Goal: Transaction & Acquisition: Purchase product/service

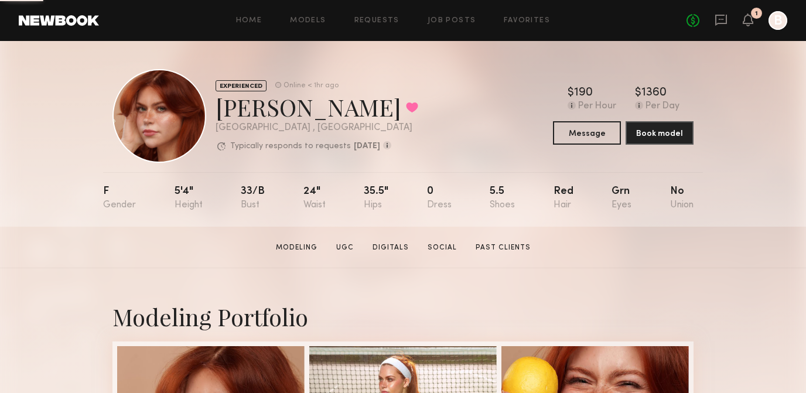
click at [65, 18] on link at bounding box center [59, 20] width 80 height 11
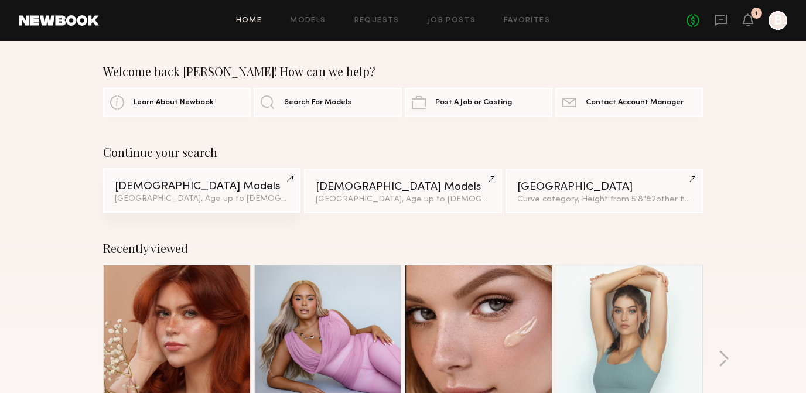
click at [237, 183] on div "[DEMOGRAPHIC_DATA] Models" at bounding box center [202, 186] width 174 height 11
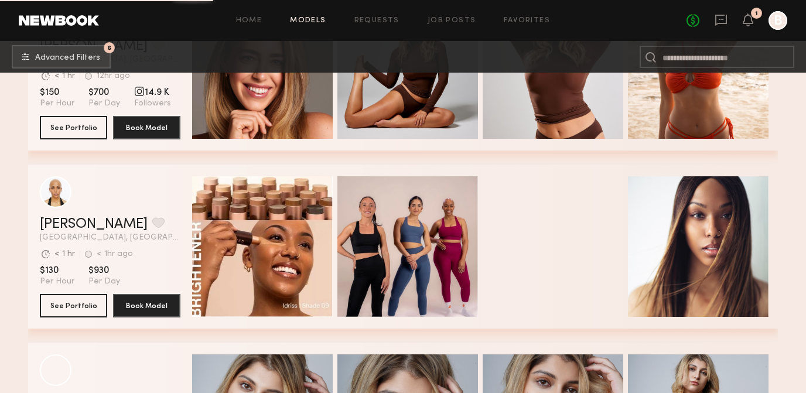
scroll to position [2048, 0]
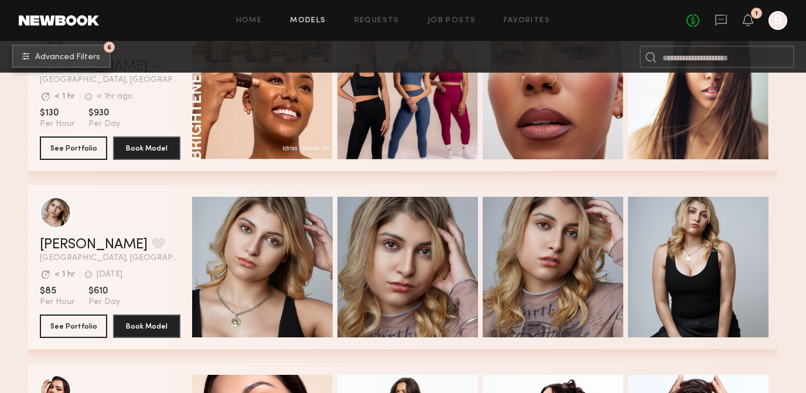
click at [70, 56] on span "Advanced Filters" at bounding box center [67, 57] width 65 height 8
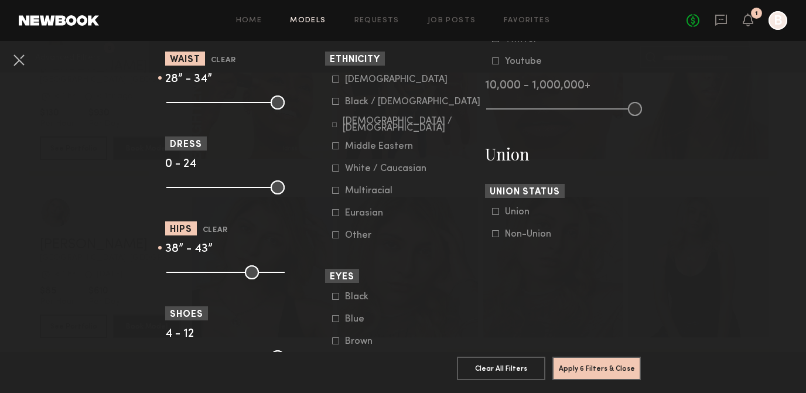
scroll to position [638, 0]
click at [335, 80] on icon at bounding box center [335, 79] width 7 height 7
click at [611, 374] on button "Apply 7 Filters & Close" at bounding box center [597, 367] width 88 height 23
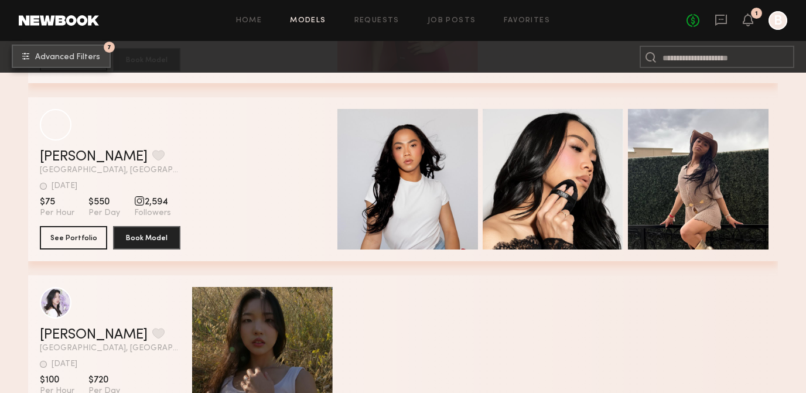
scroll to position [1054, 0]
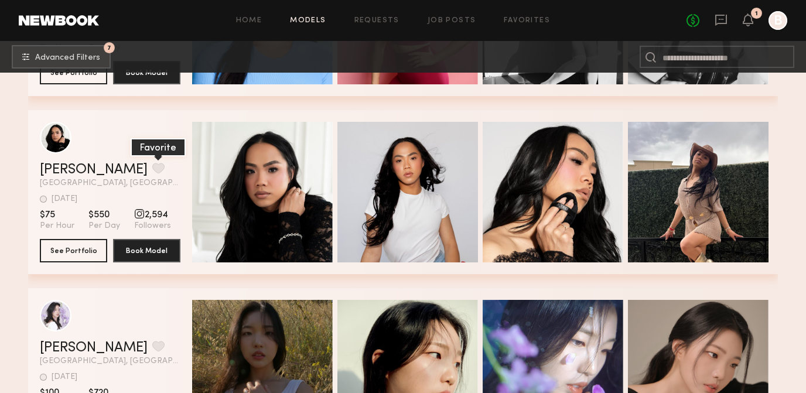
click at [152, 163] on button "grid" at bounding box center [158, 168] width 12 height 11
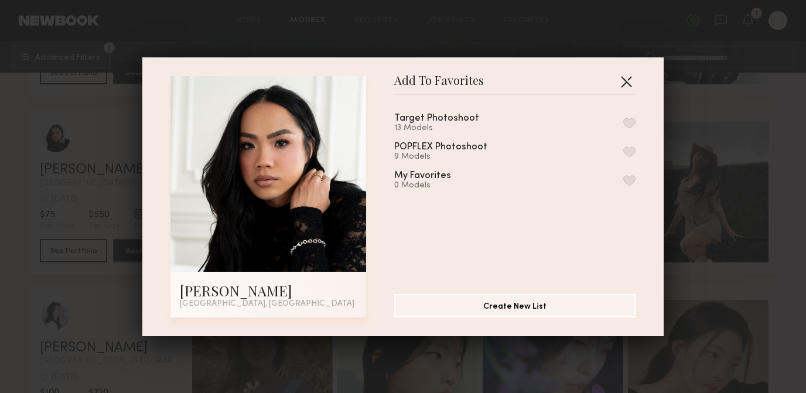
click at [626, 84] on button "button" at bounding box center [626, 81] width 19 height 19
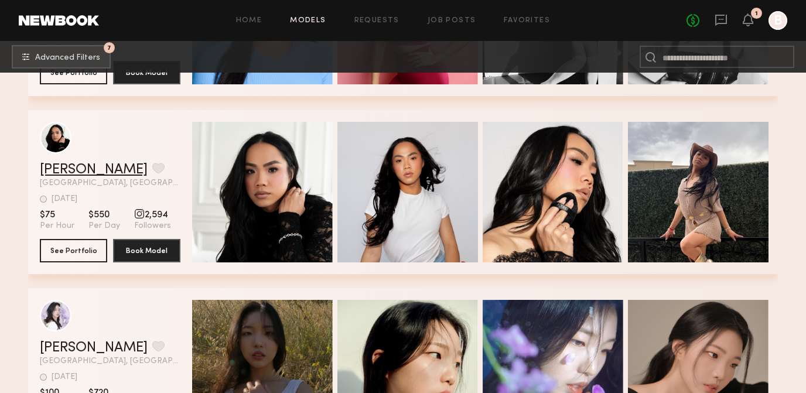
click at [57, 163] on link "[PERSON_NAME]" at bounding box center [94, 170] width 108 height 14
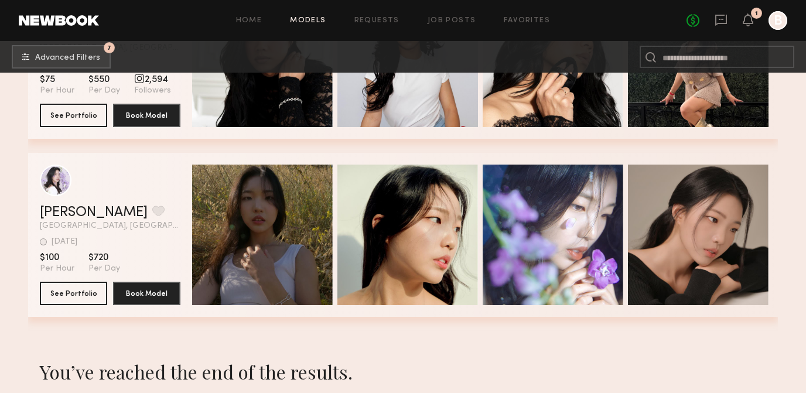
scroll to position [1201, 0]
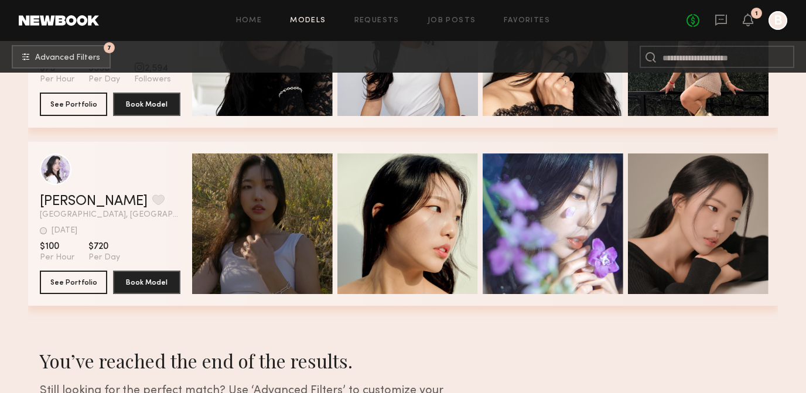
click at [70, 194] on header "Sue K. Favorite Los Angeles, CA 2wk ago Last Online View Portfolio" at bounding box center [110, 187] width 141 height 66
click at [67, 204] on link "Sue K." at bounding box center [94, 202] width 108 height 14
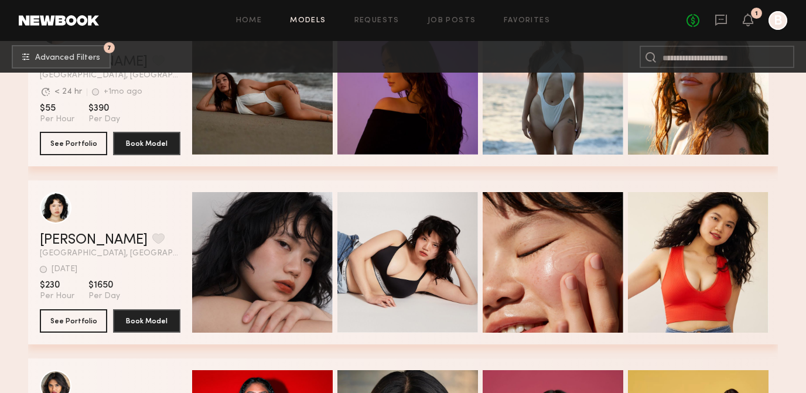
scroll to position [333, 0]
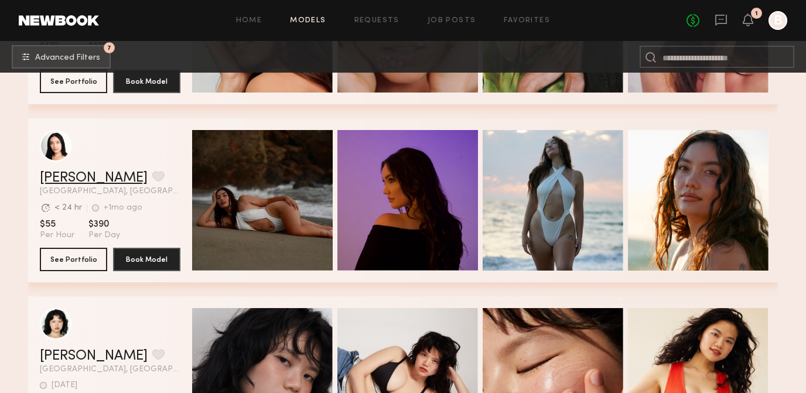
click at [67, 180] on link "Jackie B." at bounding box center [94, 178] width 108 height 14
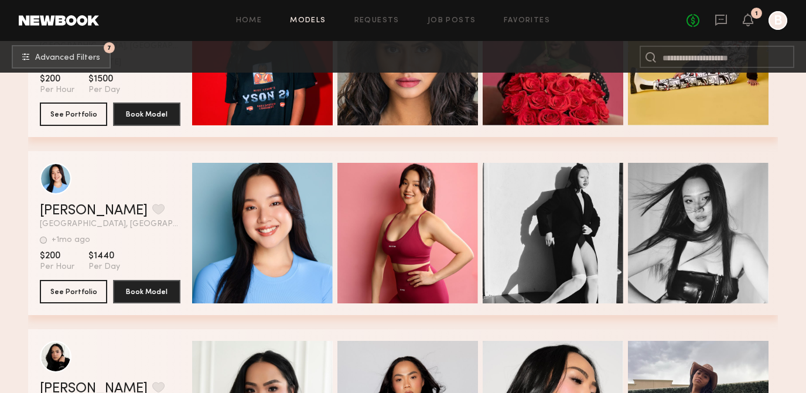
scroll to position [871, 0]
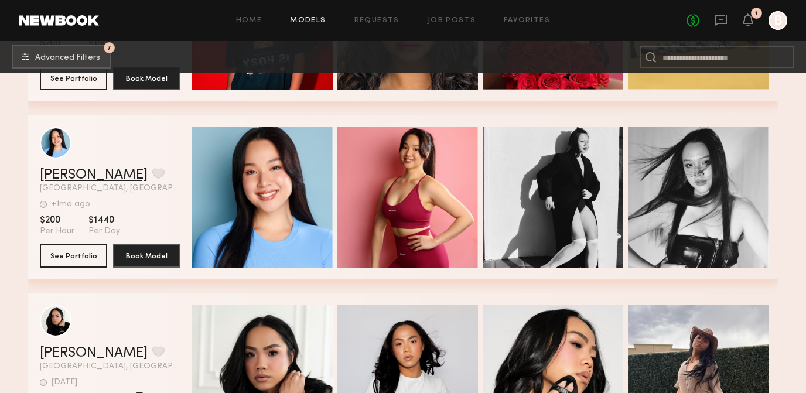
click at [79, 170] on link "[PERSON_NAME]" at bounding box center [94, 175] width 108 height 14
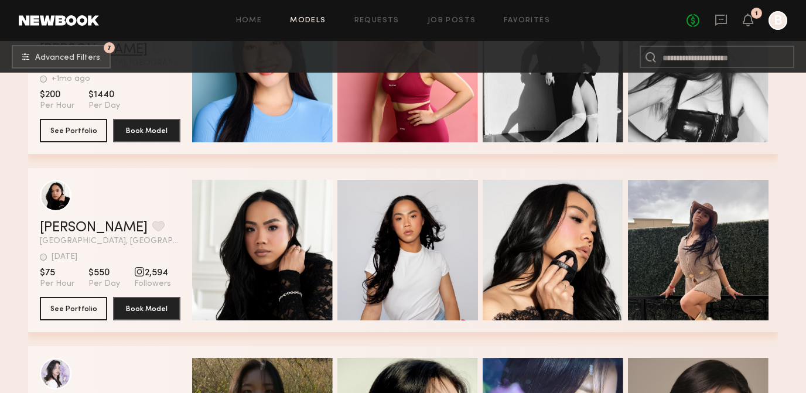
scroll to position [997, 0]
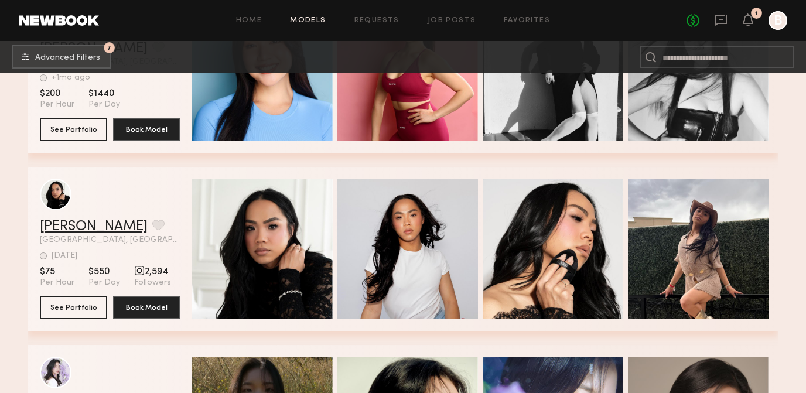
click at [71, 230] on link "Andy T." at bounding box center [94, 227] width 108 height 14
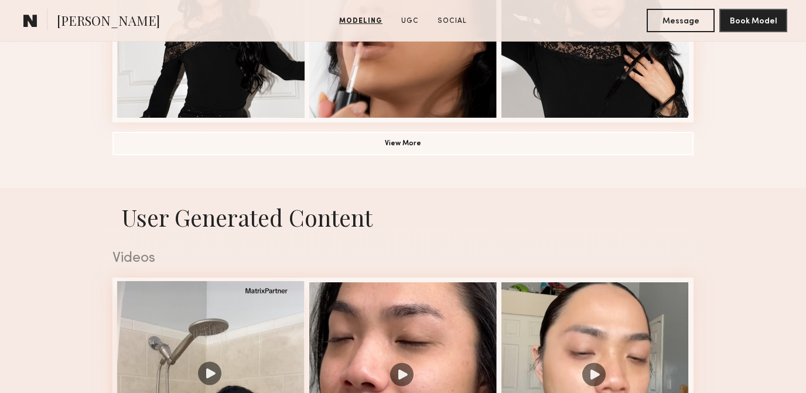
scroll to position [982, 0]
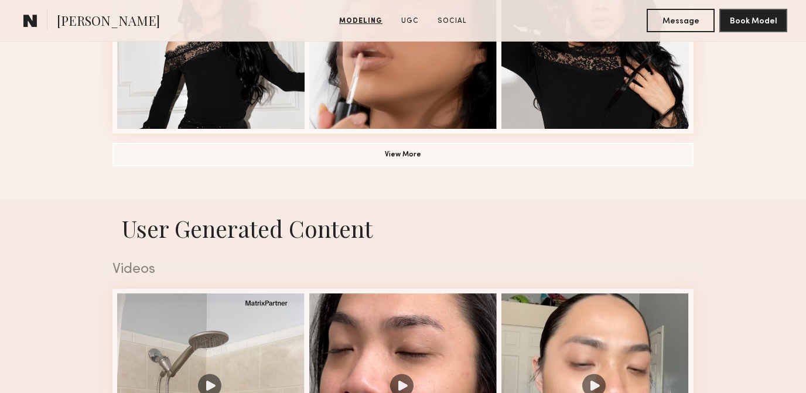
click at [398, 162] on button "View More" at bounding box center [403, 153] width 581 height 23
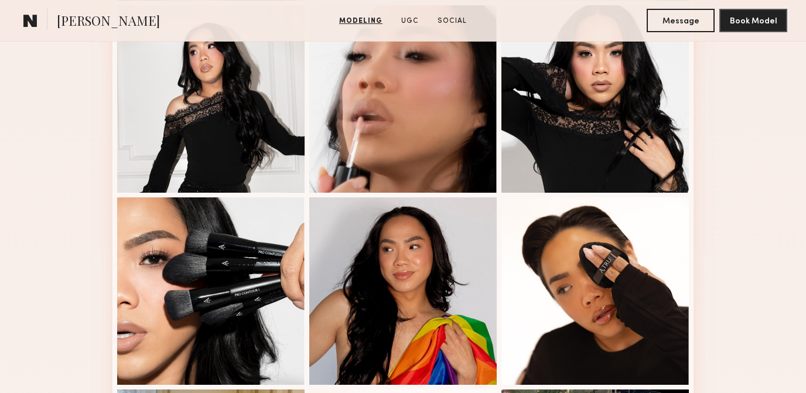
scroll to position [915, 0]
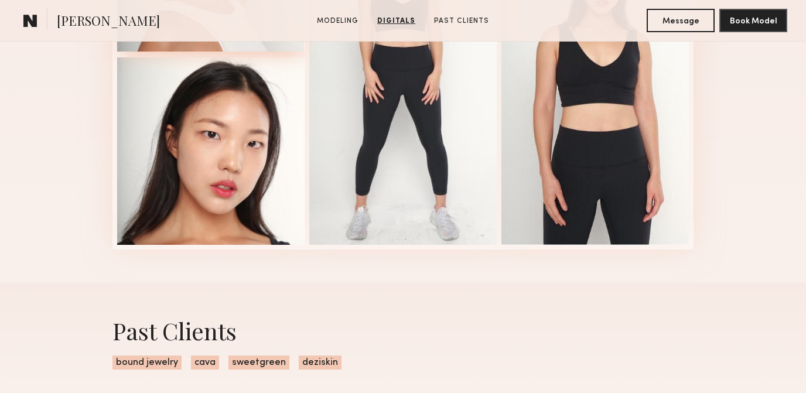
scroll to position [1231, 0]
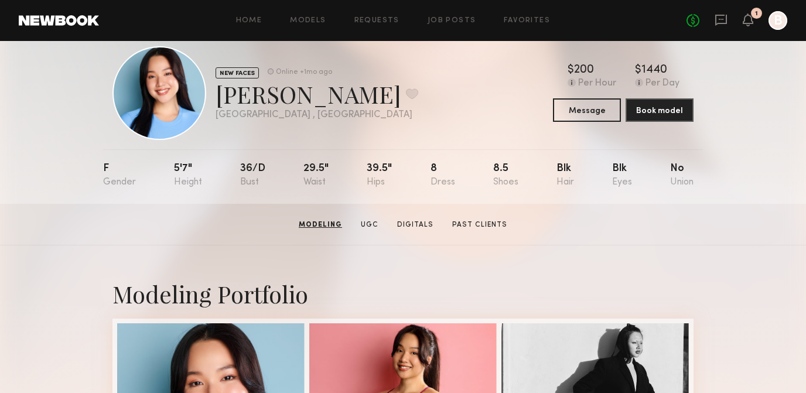
scroll to position [24, 0]
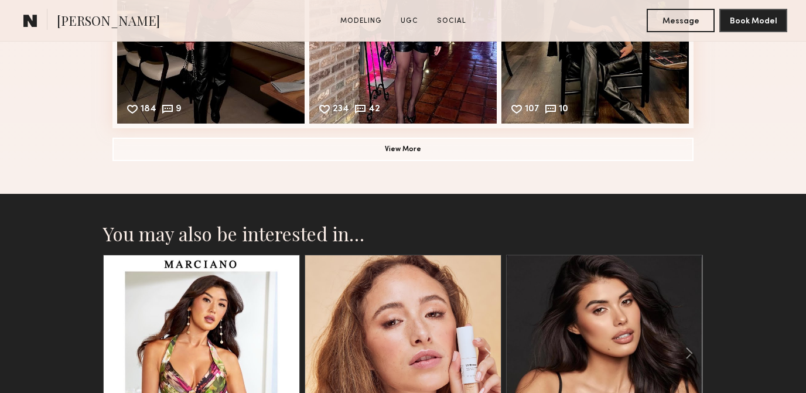
scroll to position [2047, 0]
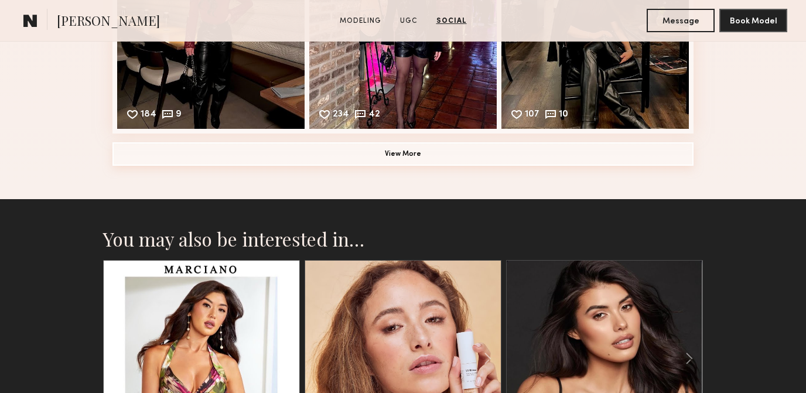
click at [389, 147] on button "View More" at bounding box center [403, 153] width 581 height 23
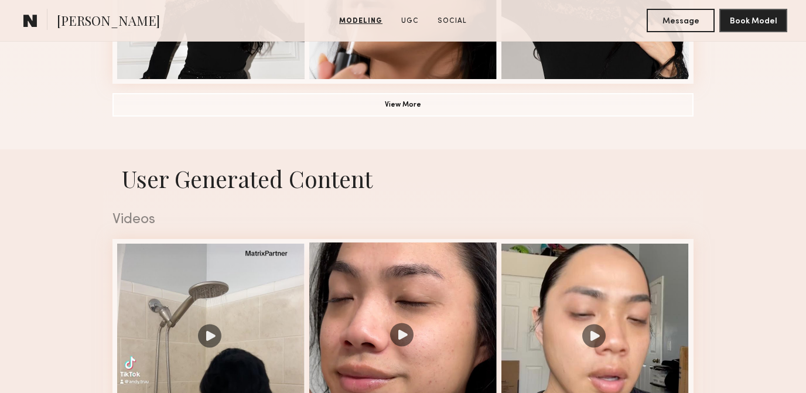
scroll to position [1052, 0]
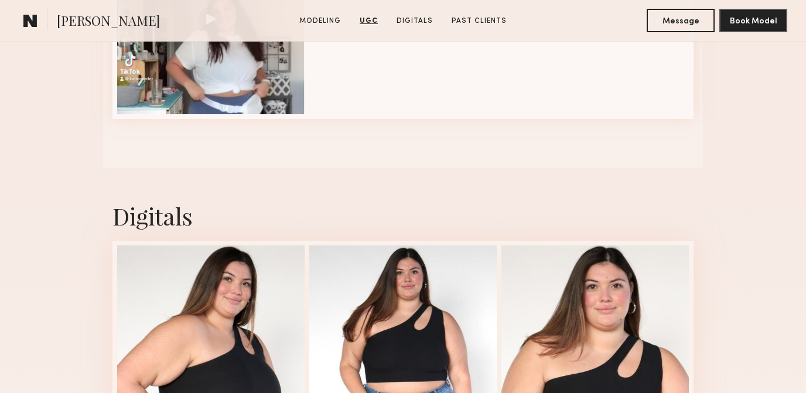
scroll to position [1733, 0]
